Goal: Information Seeking & Learning: Understand process/instructions

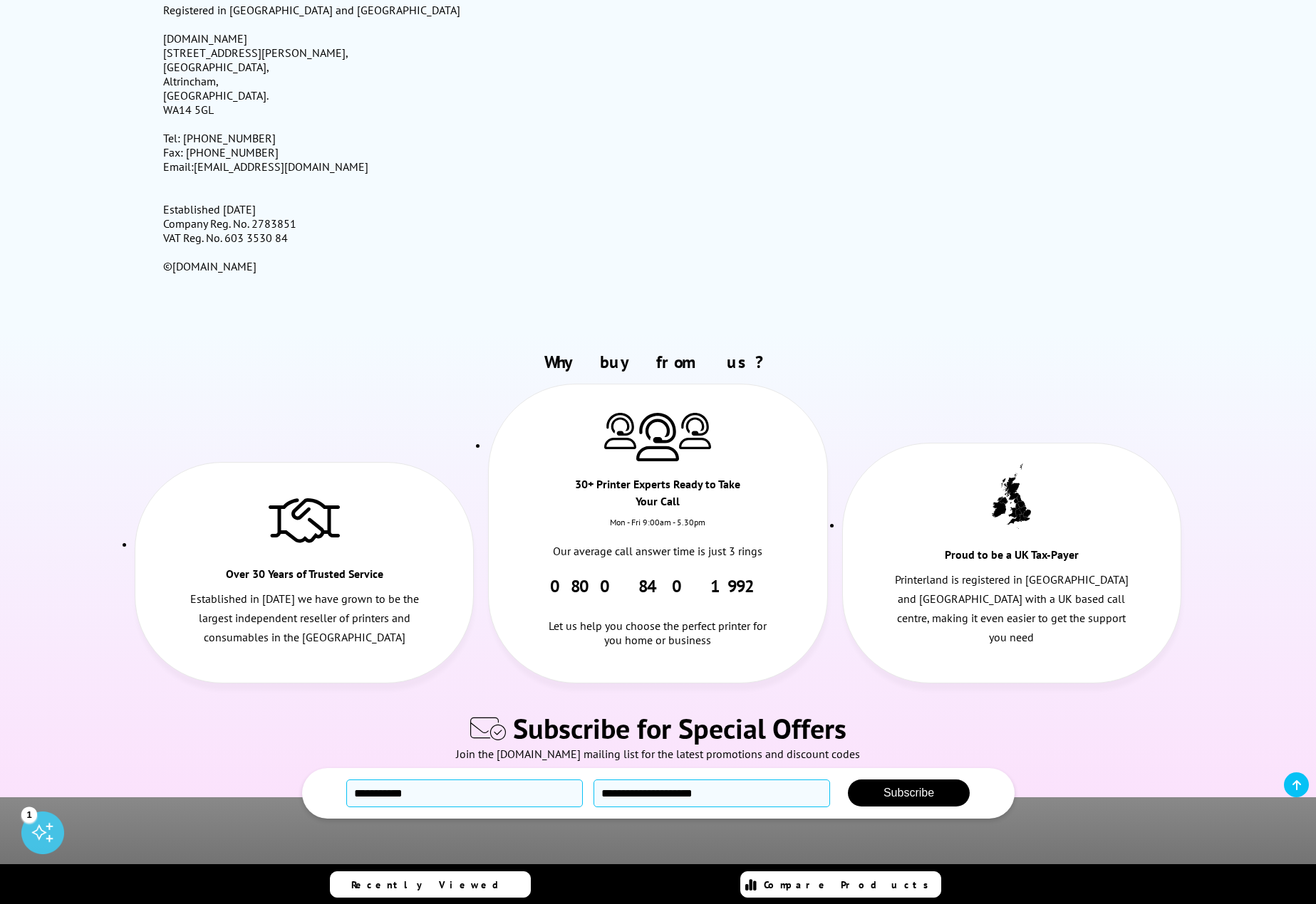
scroll to position [1852, 0]
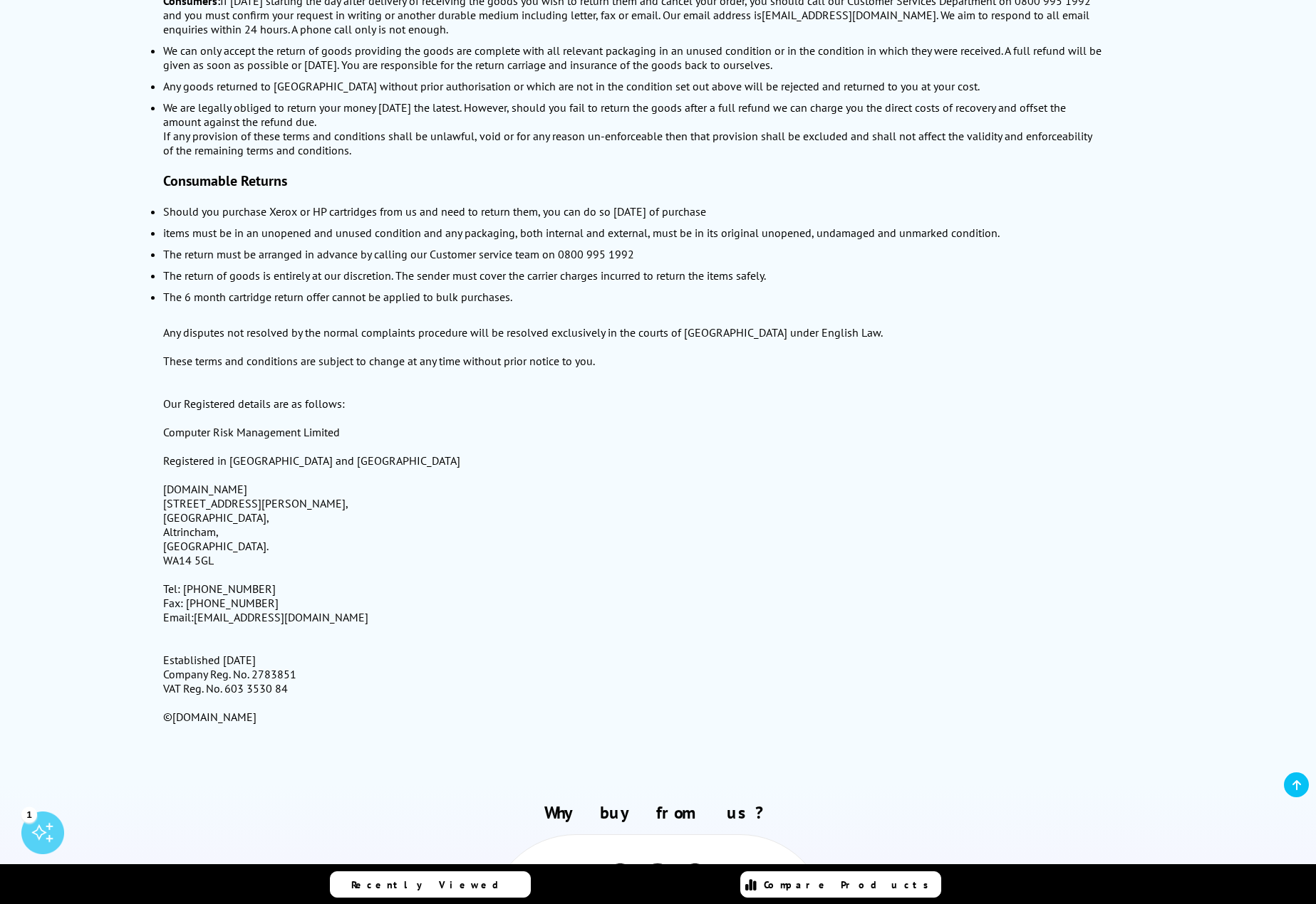
drag, startPoint x: 297, startPoint y: 656, endPoint x: 254, endPoint y: 666, distance: 44.1
click at [254, 666] on div "We are legally obliged to return your money [DATE] the latest. However, should …" at bounding box center [633, 412] width 940 height 624
copy div "2783851"
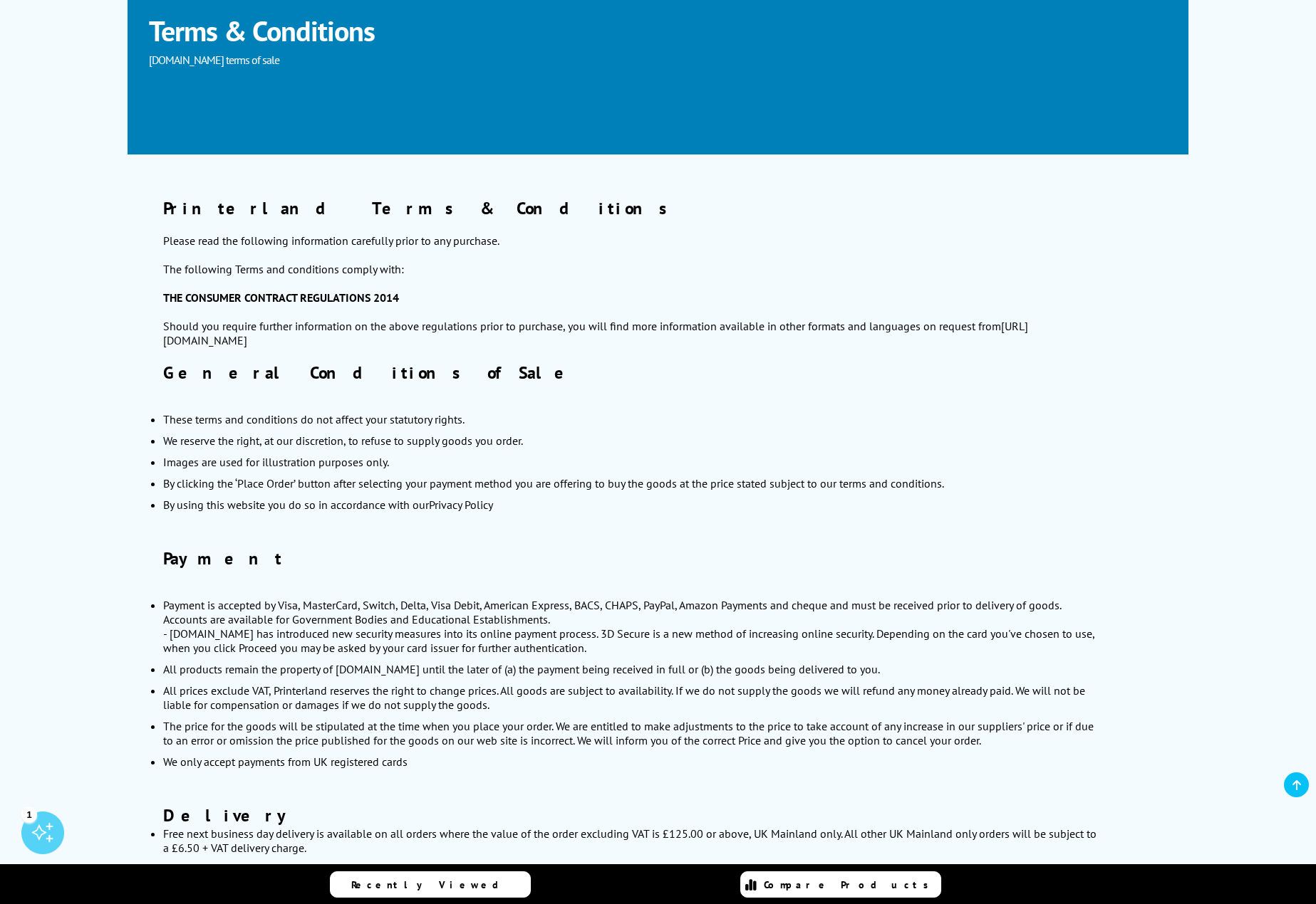
scroll to position [0, 0]
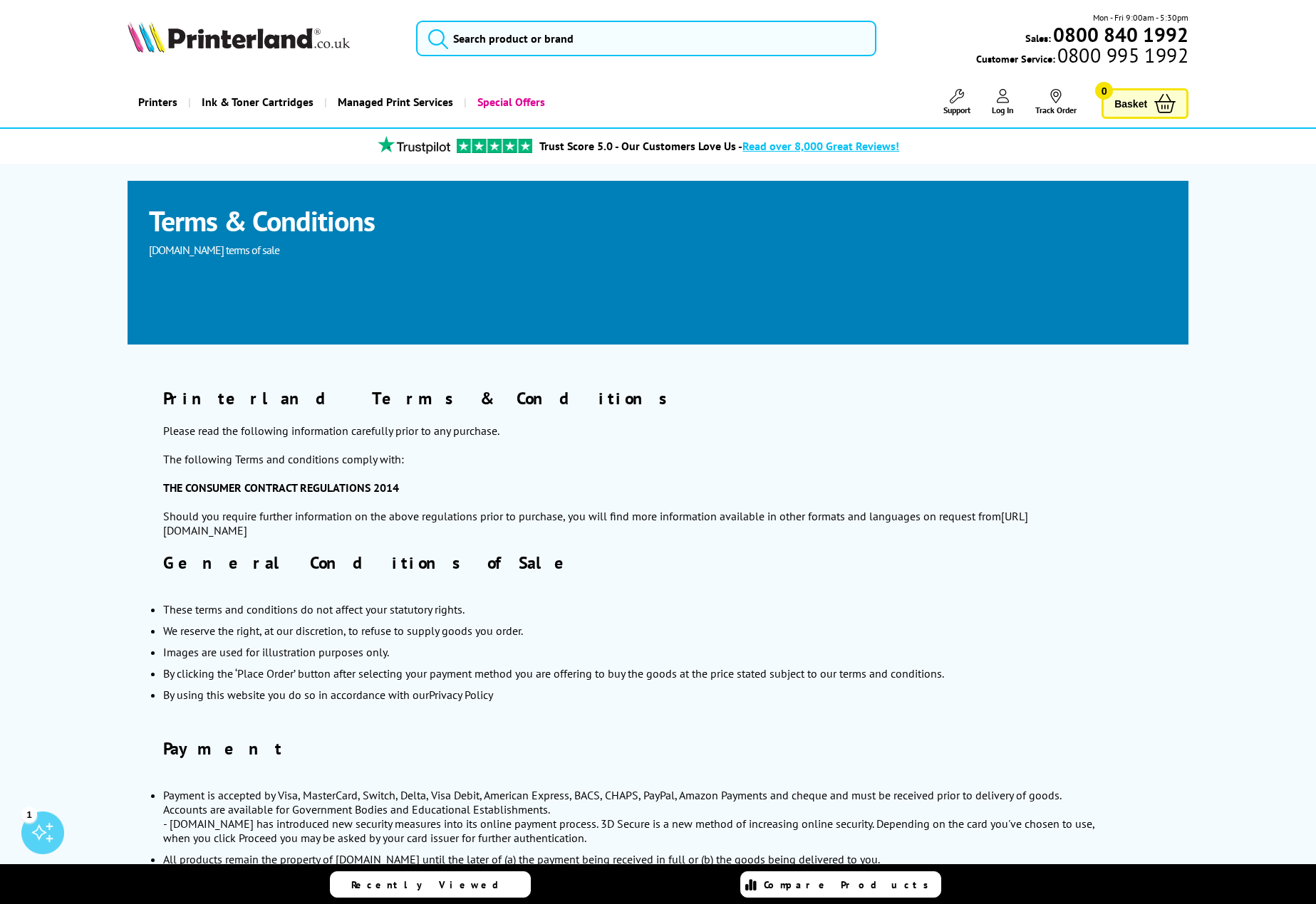
click at [221, 37] on img at bounding box center [239, 37] width 222 height 32
